Goal: Communication & Community: Answer question/provide support

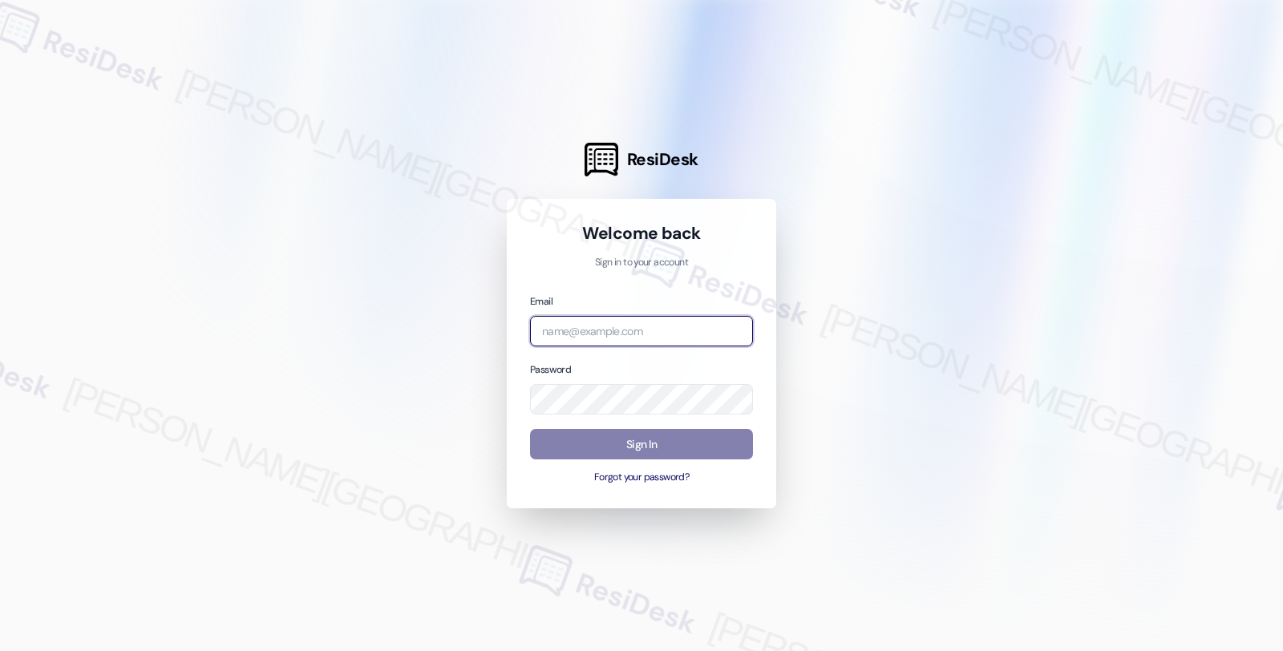
click at [668, 329] on input "email" at bounding box center [641, 331] width 223 height 31
type input "automated-surveys-americas_rental_managers-fides.[PERSON_NAME]@americas_rental_…"
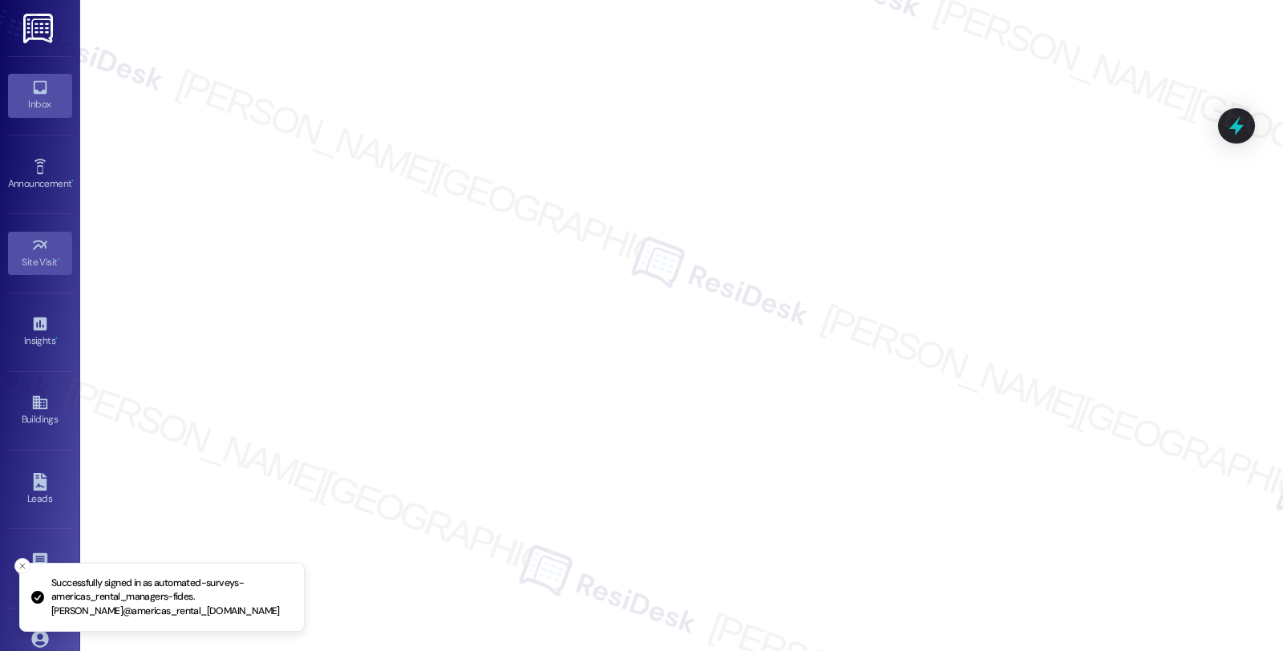
click at [42, 99] on div "Inbox" at bounding box center [40, 104] width 80 height 16
